Goal: Check status

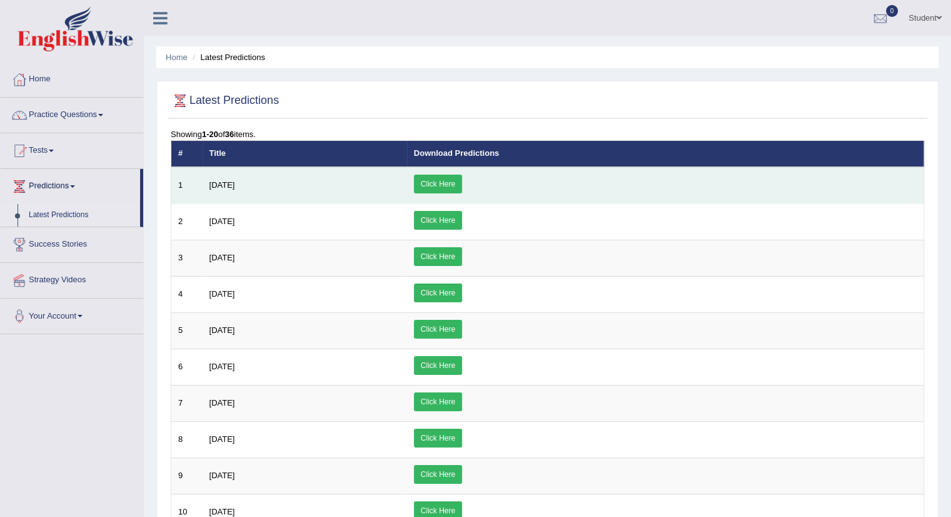
click at [462, 181] on link "Click Here" at bounding box center [438, 183] width 48 height 19
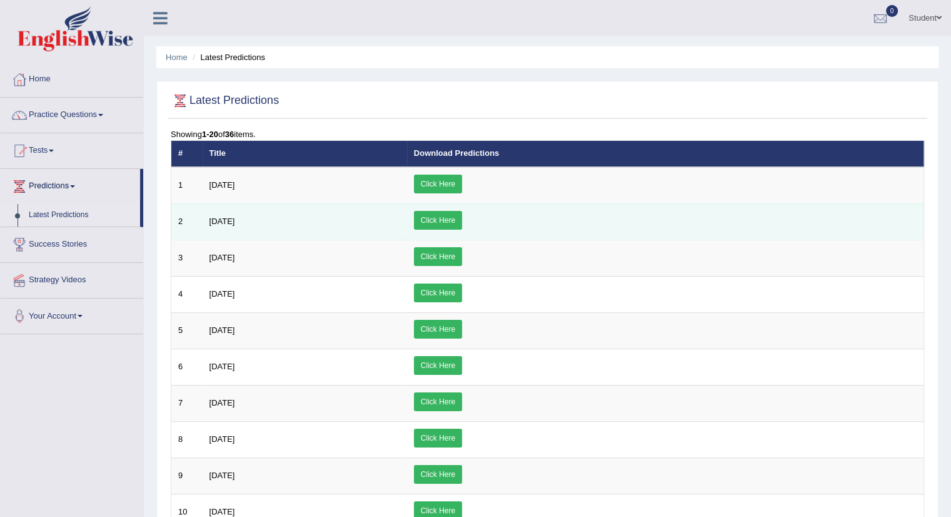
click at [462, 219] on link "Click Here" at bounding box center [438, 220] width 48 height 19
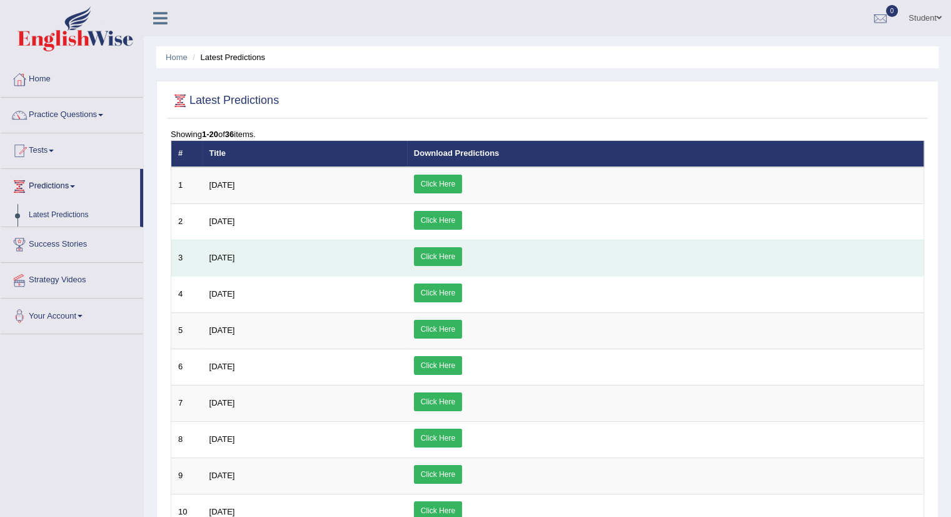
click at [462, 262] on link "Click Here" at bounding box center [438, 256] width 48 height 19
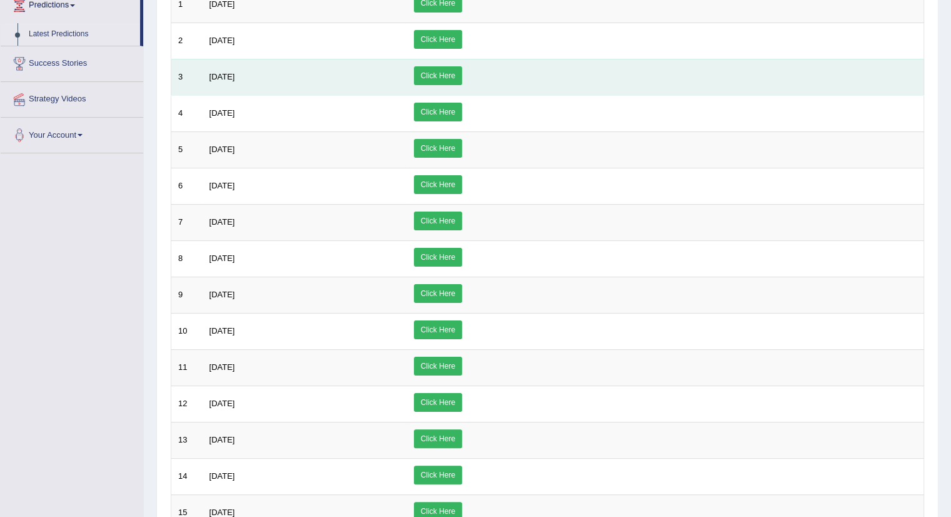
scroll to position [480, 0]
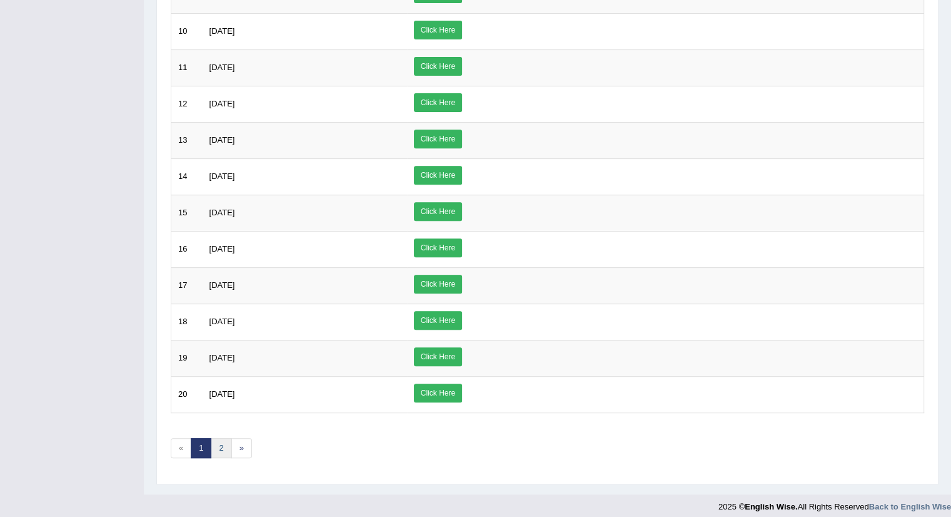
click at [223, 438] on link "2" at bounding box center [221, 448] width 21 height 21
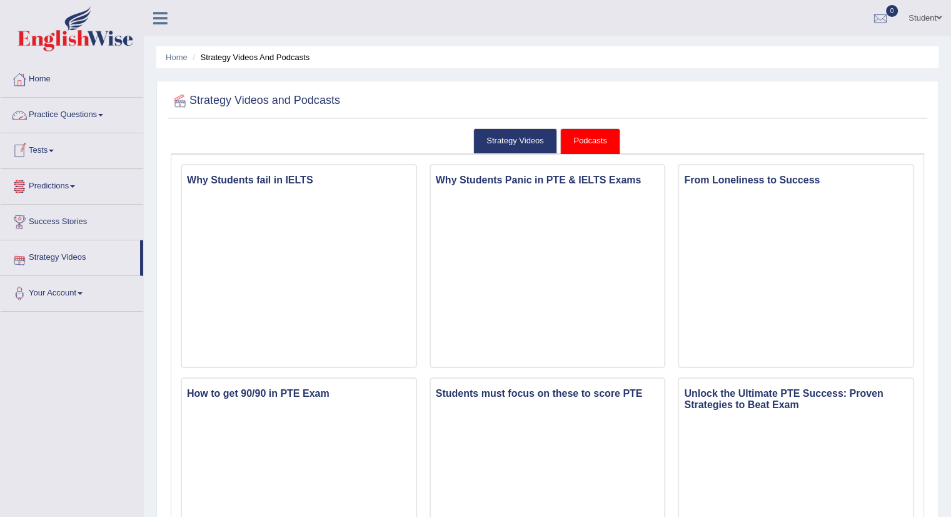
click at [78, 111] on link "Practice Questions" at bounding box center [72, 113] width 143 height 31
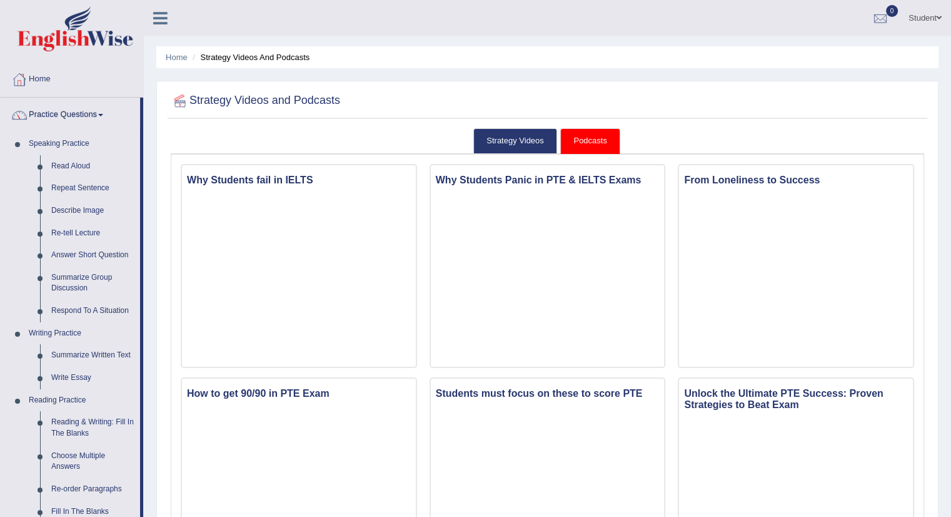
click at [51, 80] on link "Home" at bounding box center [72, 77] width 143 height 31
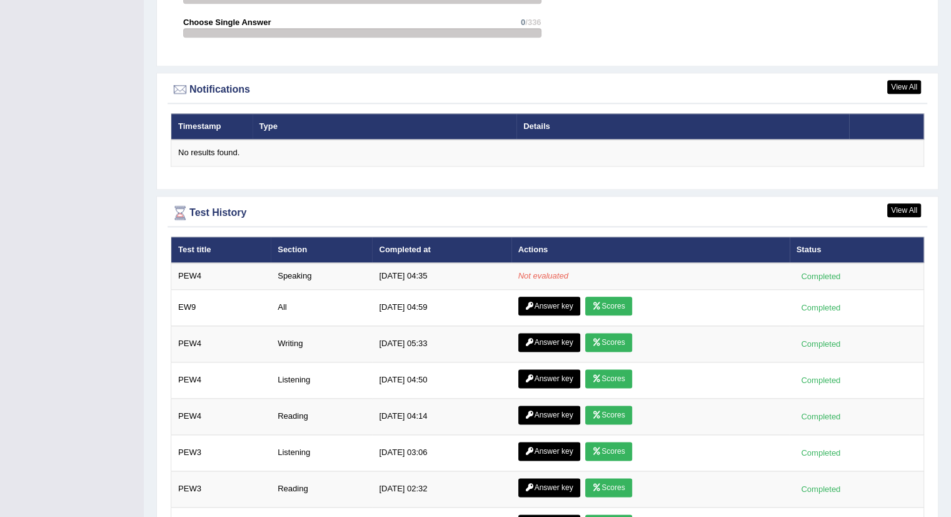
scroll to position [1538, 0]
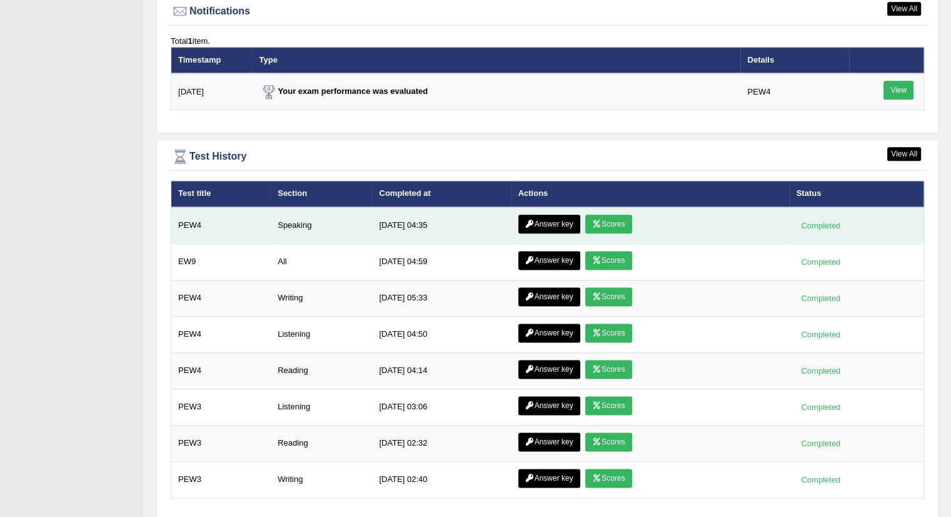
click at [608, 216] on link "Scores" at bounding box center [608, 223] width 46 height 19
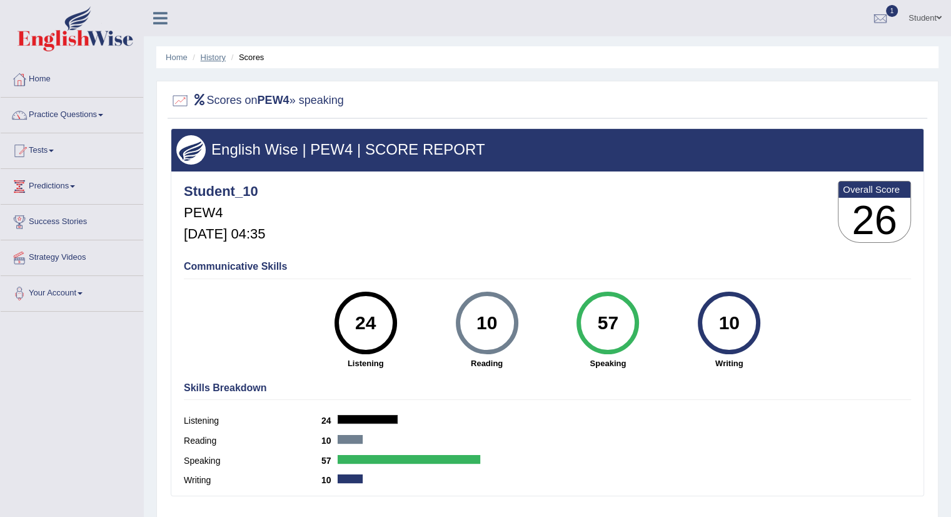
click at [203, 54] on link "History" at bounding box center [213, 57] width 25 height 9
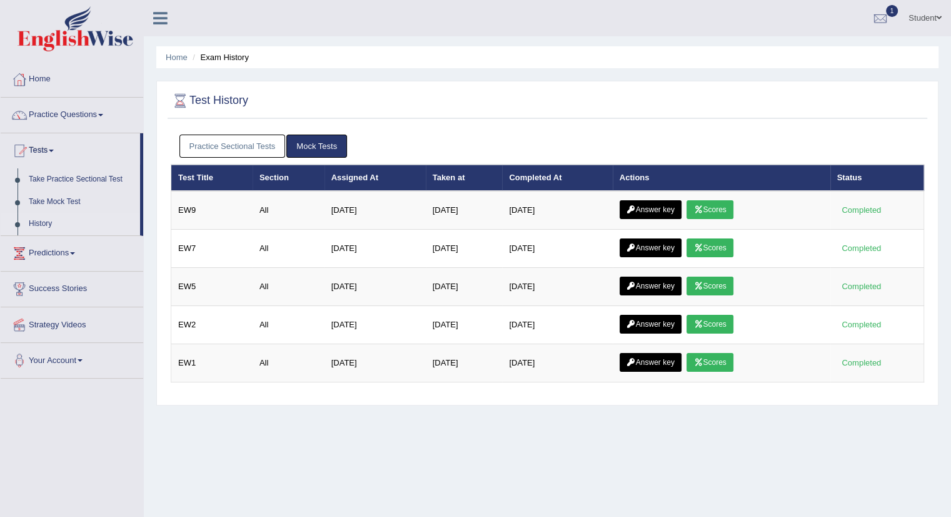
click at [229, 148] on link "Practice Sectional Tests" at bounding box center [232, 145] width 106 height 23
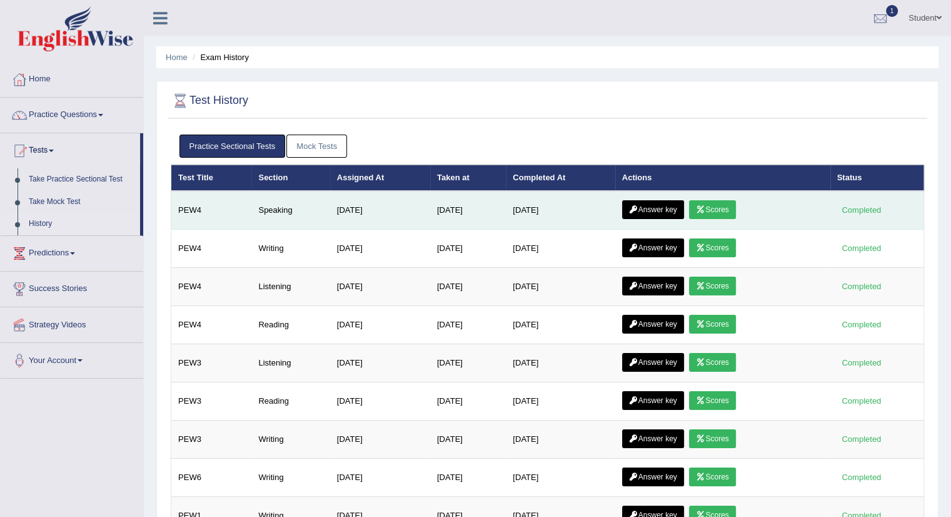
click at [652, 205] on link "Answer key" at bounding box center [653, 209] width 62 height 19
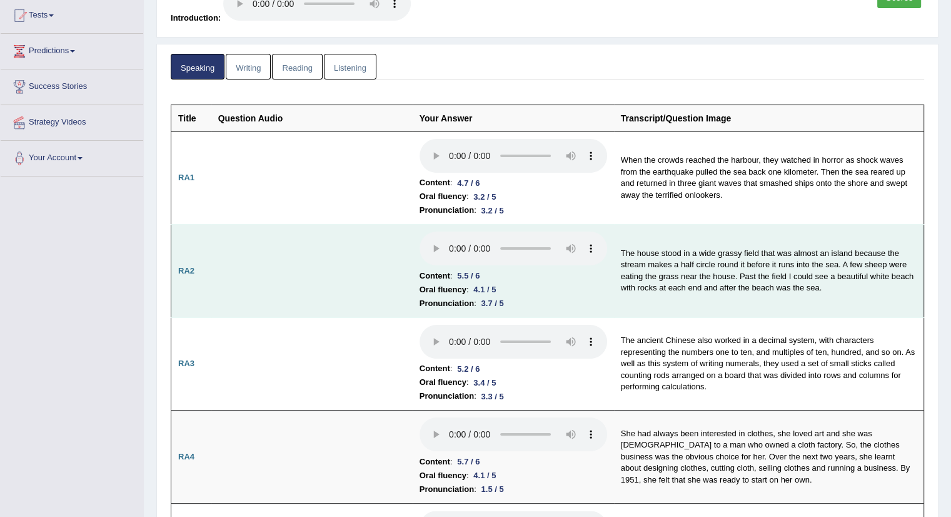
scroll to position [135, 0]
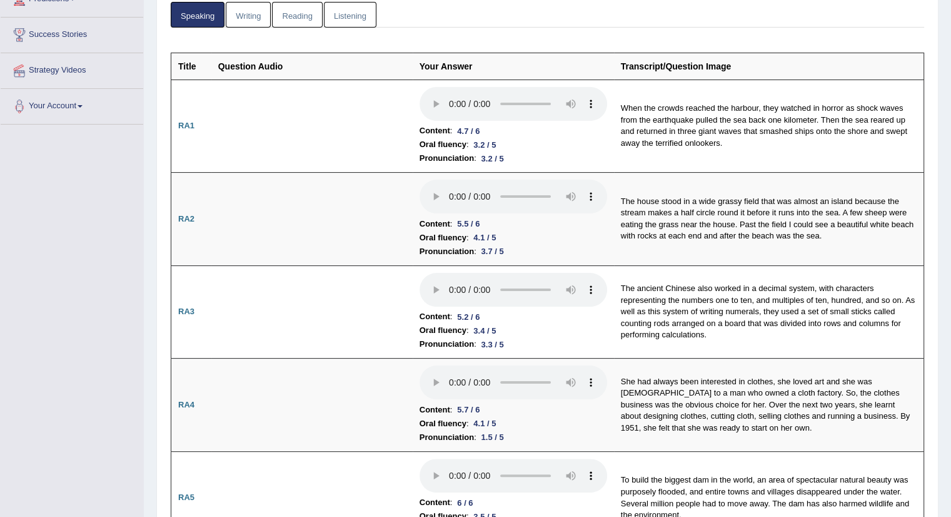
scroll to position [0, 0]
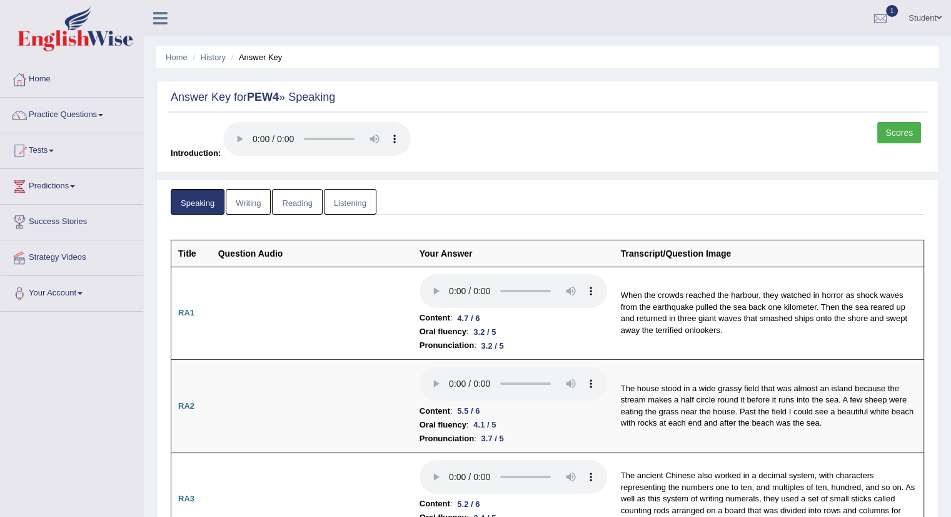
click at [901, 128] on link "Scores" at bounding box center [899, 132] width 44 height 21
